Goal: Register for event/course

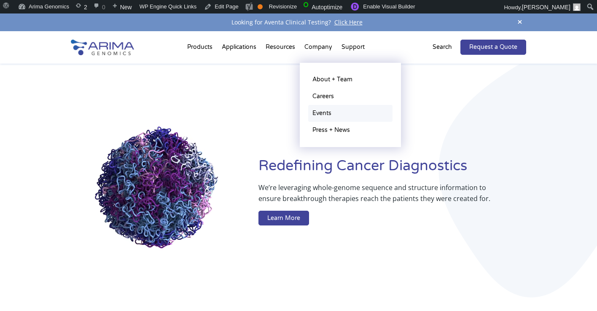
click at [321, 111] on link "Events" at bounding box center [350, 113] width 84 height 17
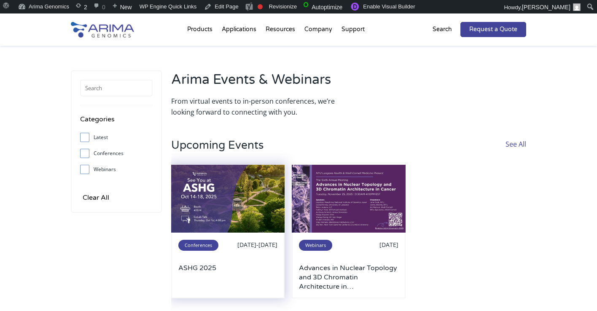
click at [249, 188] on img at bounding box center [228, 199] width 114 height 68
